Goal: Task Accomplishment & Management: Use online tool/utility

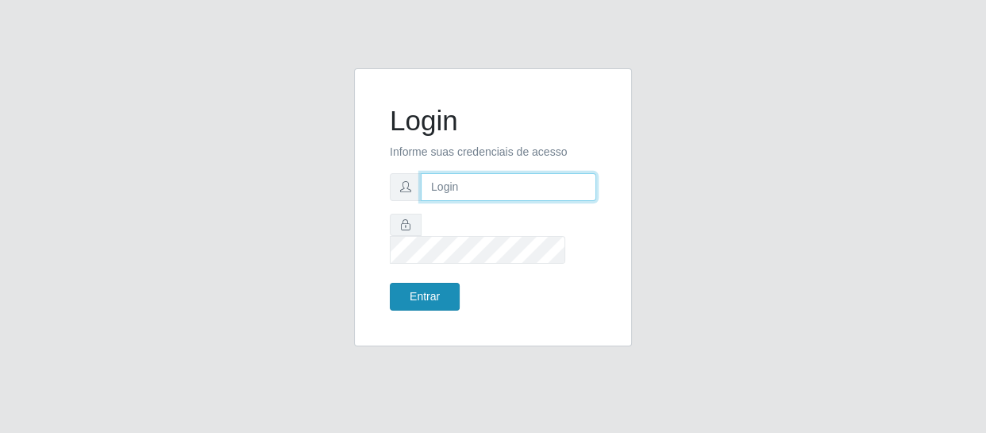
type input "[EMAIL_ADDRESS][DOMAIN_NAME]"
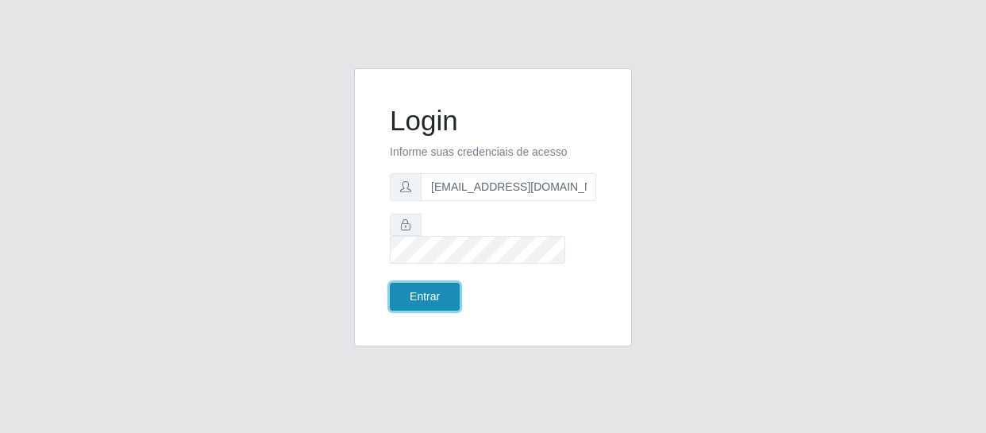
click at [430, 287] on button "Entrar" at bounding box center [425, 297] width 70 height 28
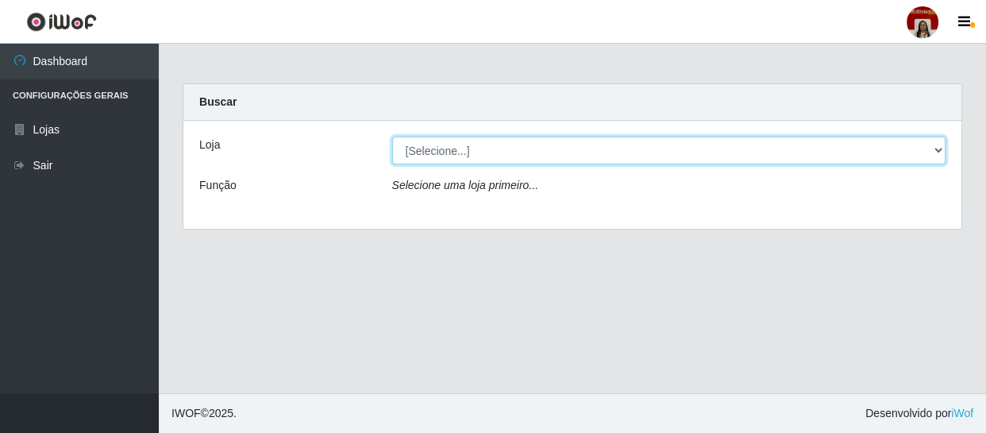
click at [448, 150] on select "[Selecione...] Mar Vermelho - Loja 04" at bounding box center [669, 151] width 554 height 28
select select "251"
click at [392, 137] on select "[Selecione...] Mar Vermelho - Loja 04" at bounding box center [669, 151] width 554 height 28
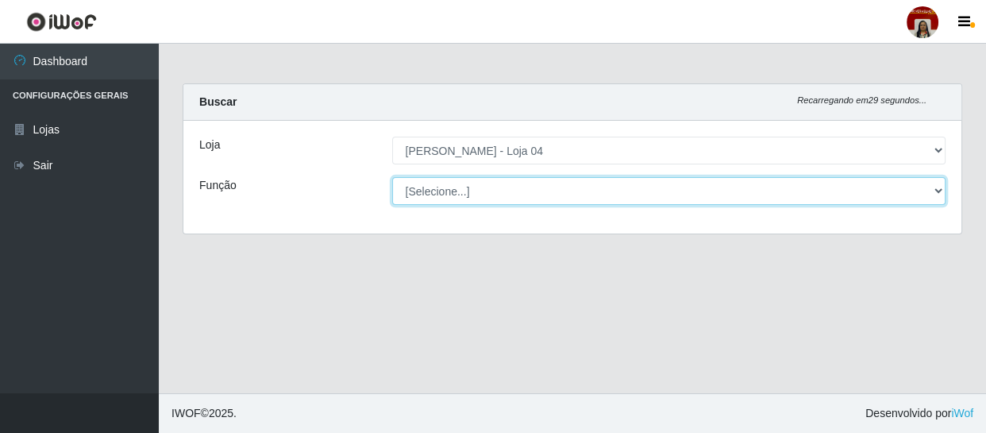
click at [452, 184] on select "[Selecione...] ASG ASG + ASG ++ Auxiliar de Depósito Auxiliar de Depósito + Aux…" at bounding box center [669, 191] width 554 height 28
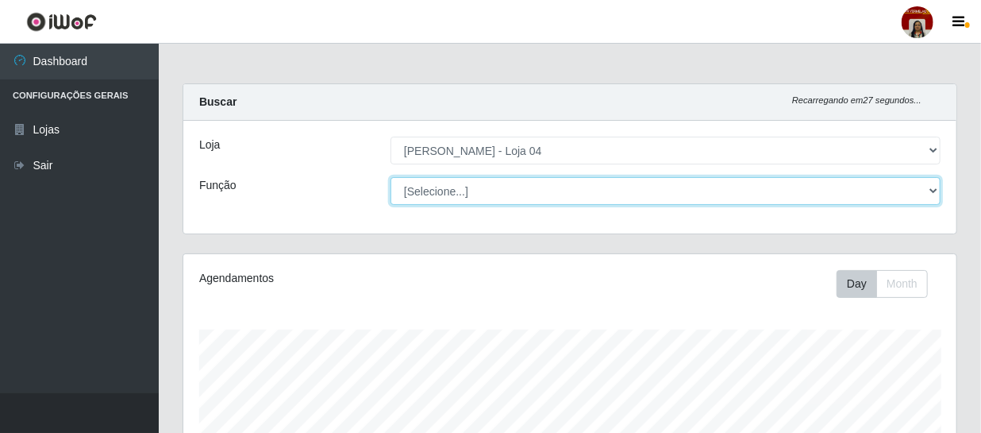
scroll to position [329, 773]
select select "22"
click at [391, 177] on select "[Selecione...] ASG ASG + ASG ++ Auxiliar de Depósito Auxiliar de Depósito + Aux…" at bounding box center [666, 191] width 550 height 28
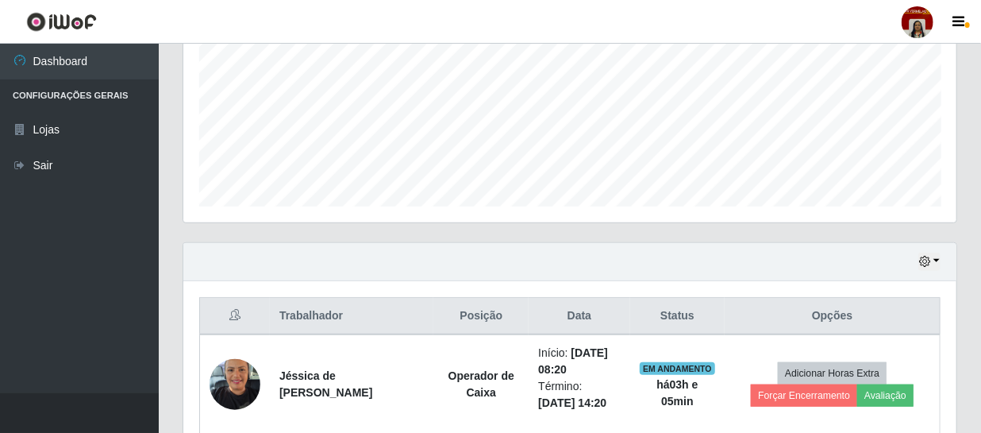
scroll to position [360, 0]
click at [924, 258] on icon "button" at bounding box center [924, 261] width 11 height 11
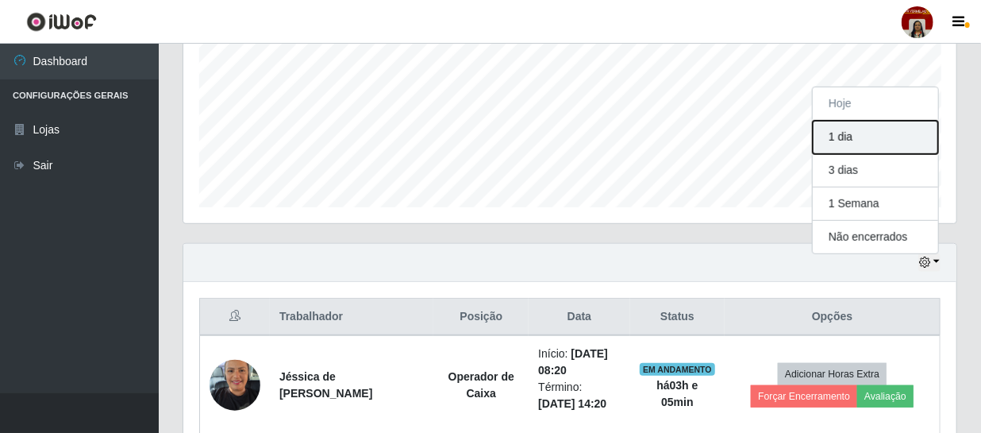
click at [848, 143] on button "1 dia" at bounding box center [875, 137] width 125 height 33
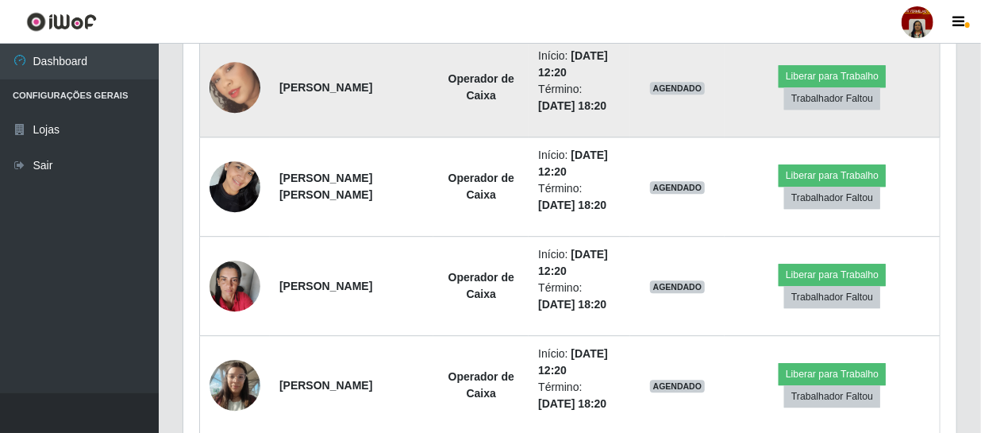
scroll to position [2020, 0]
